Goal: Find specific page/section: Find specific page/section

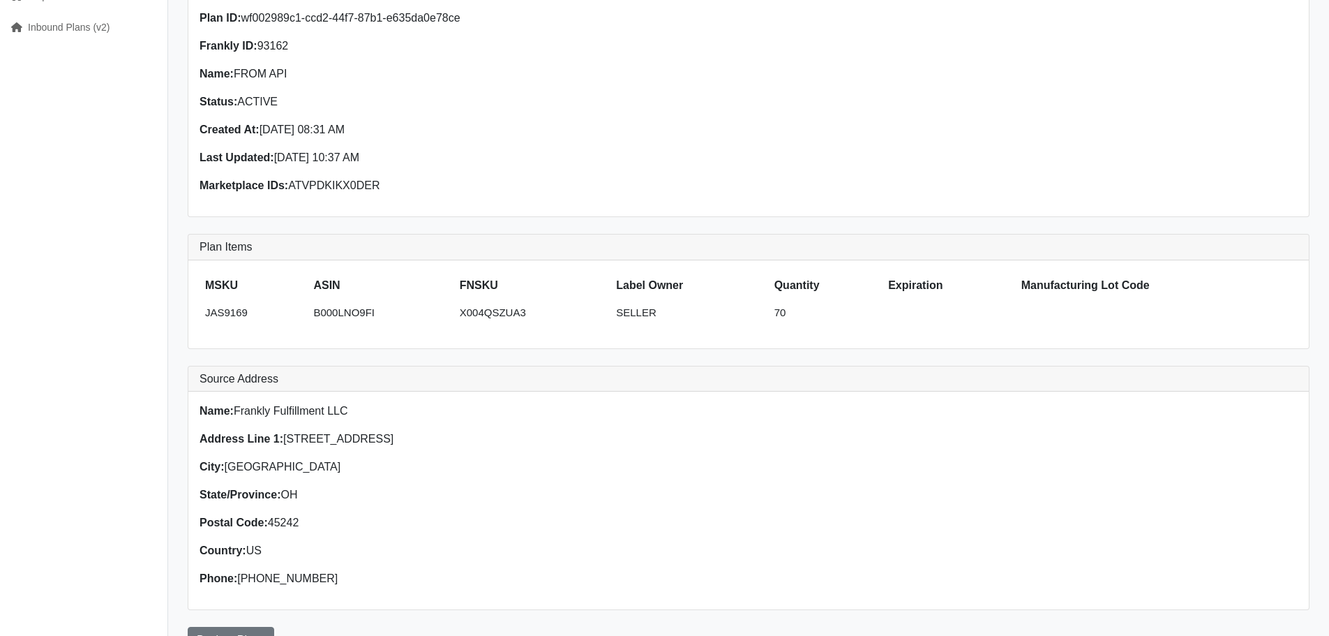
scroll to position [72, 0]
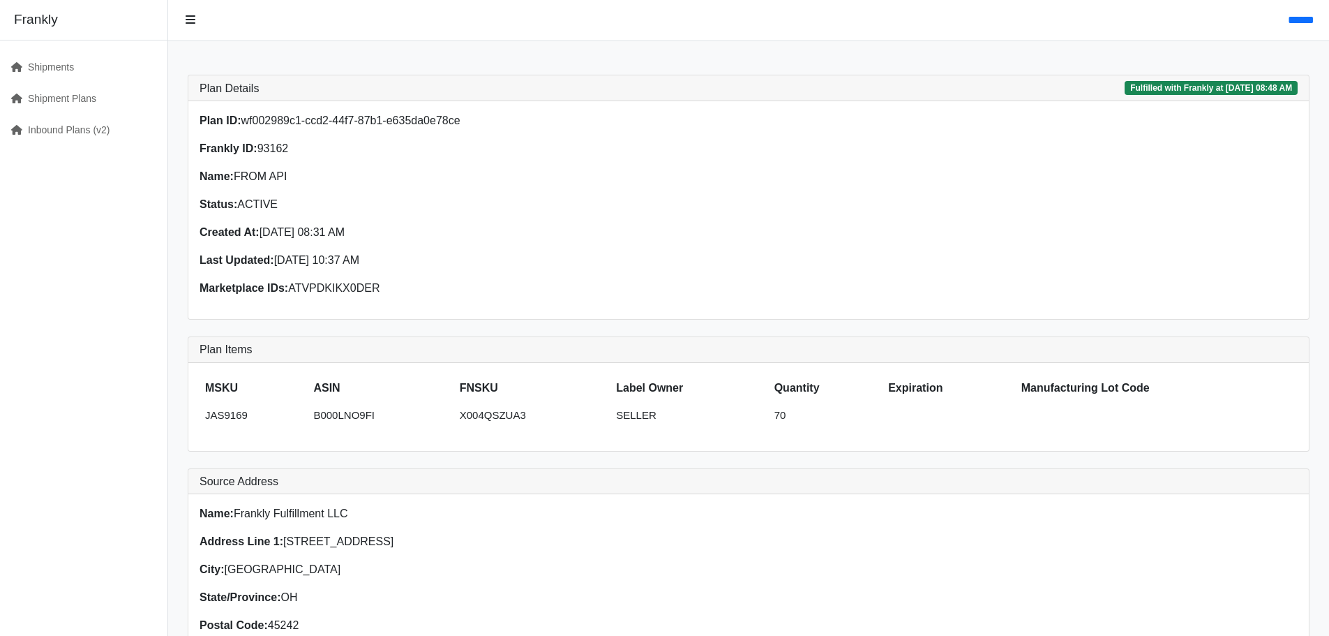
scroll to position [62, 0]
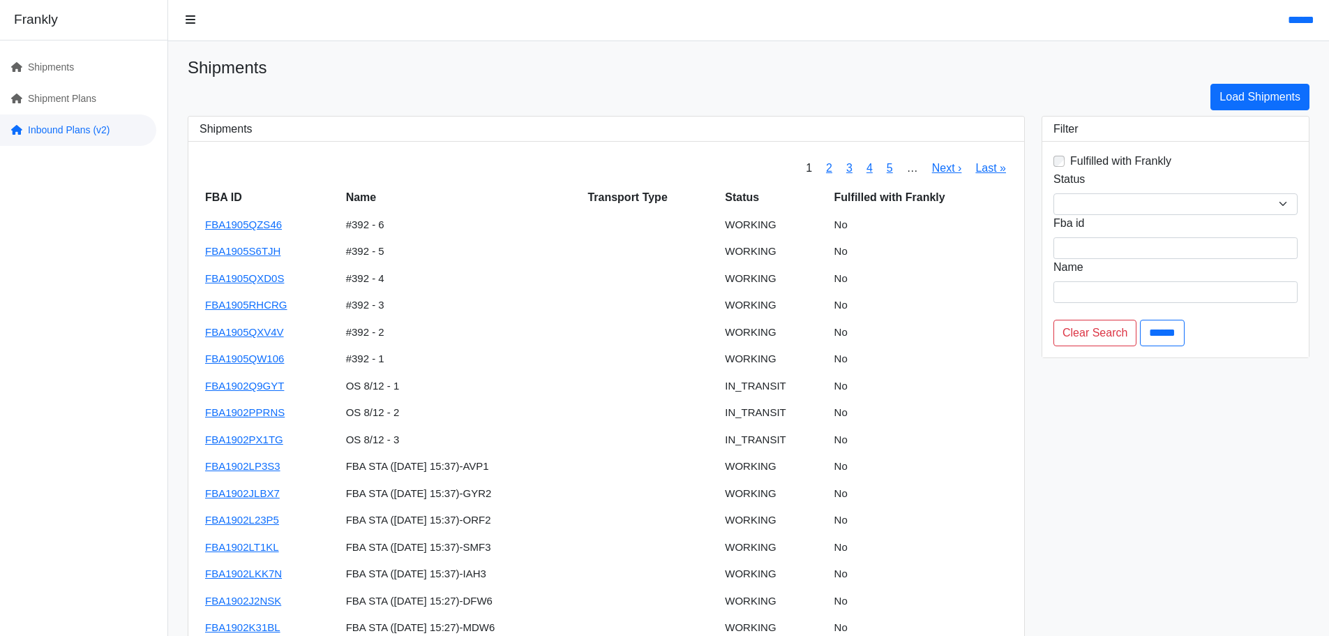
click at [64, 136] on link "Inbound Plans (v2)" at bounding box center [78, 129] width 156 height 31
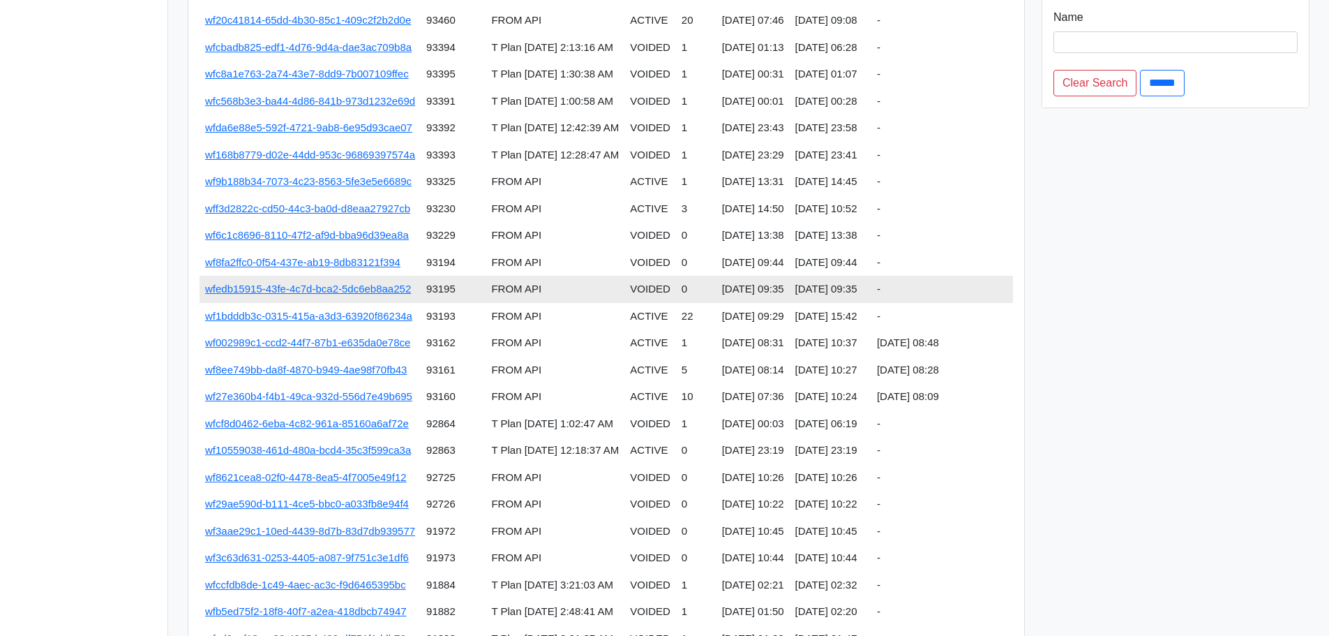
scroll to position [186, 0]
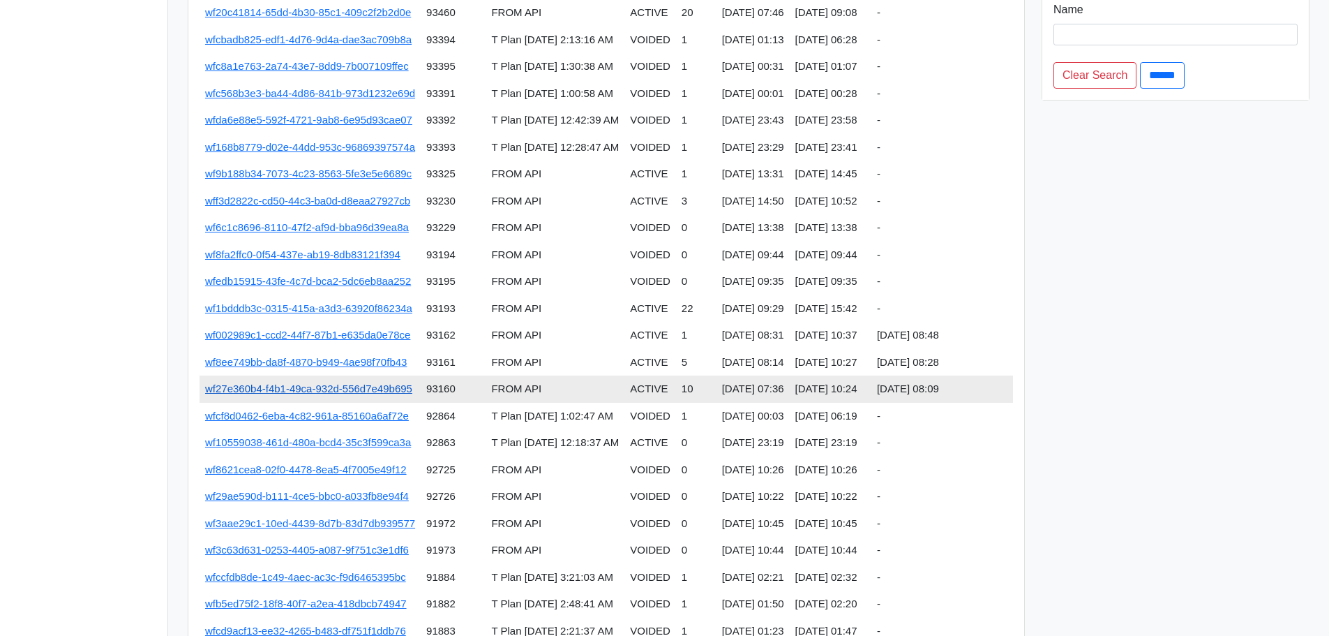
click at [338, 384] on link "wf27e360b4-f4b1-49ca-932d-556d7e49b695" at bounding box center [308, 388] width 207 height 12
